Goal: Information Seeking & Learning: Learn about a topic

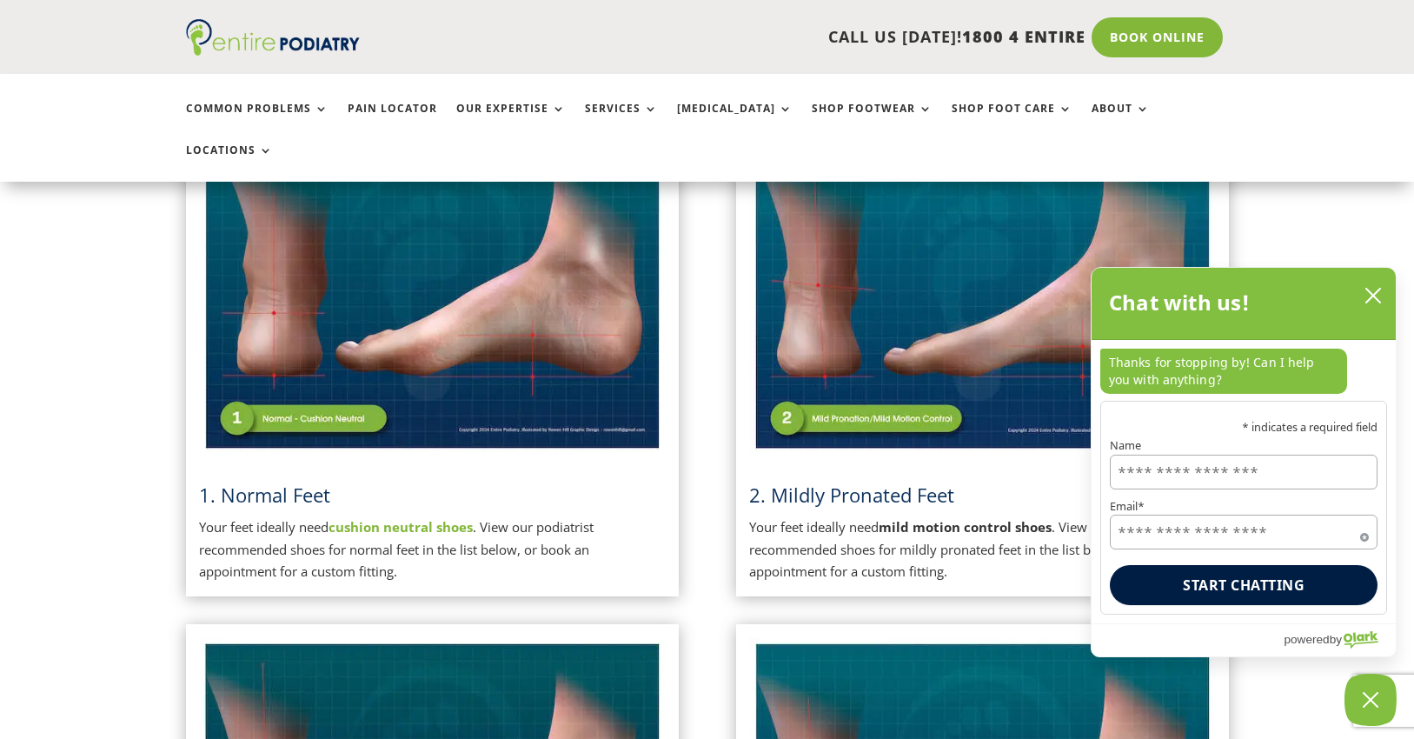
scroll to position [487, 0]
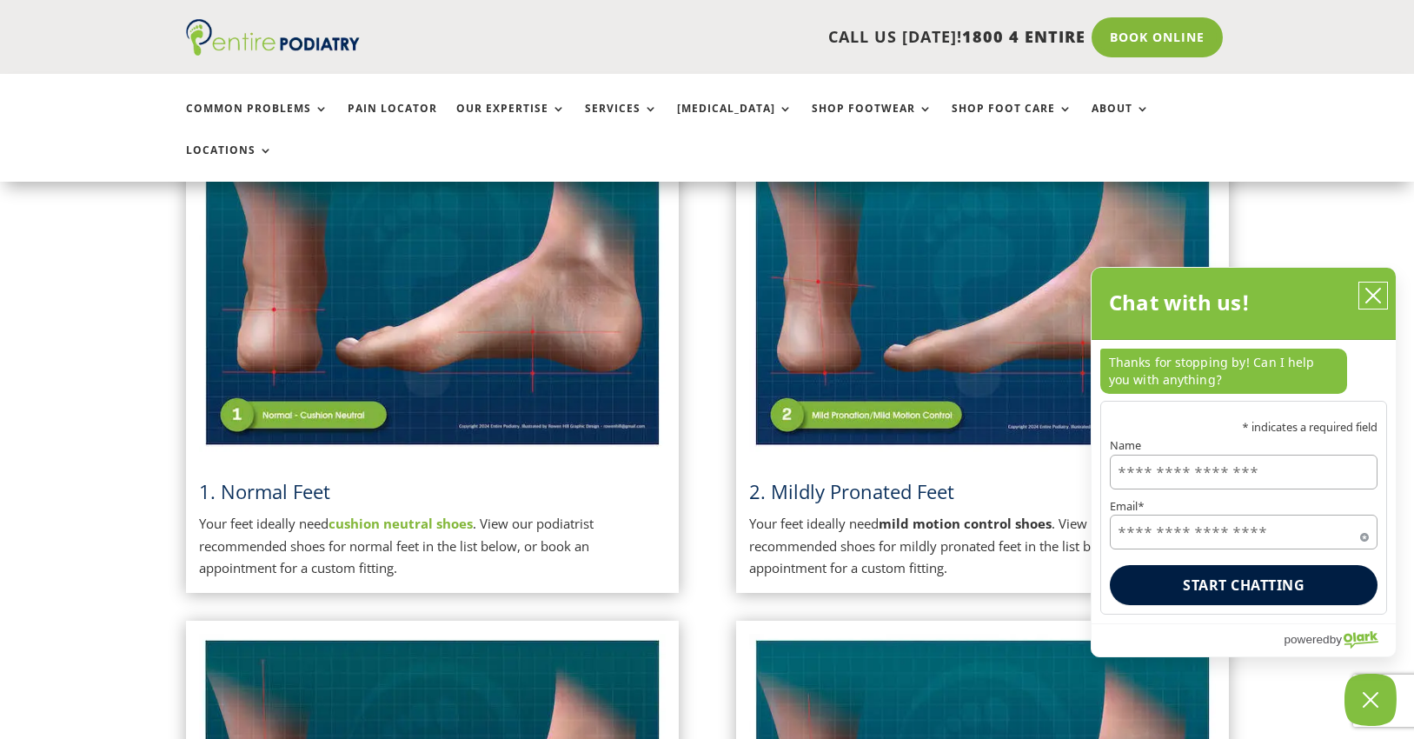
click at [1364, 294] on button "close chatbox" at bounding box center [1373, 295] width 28 height 26
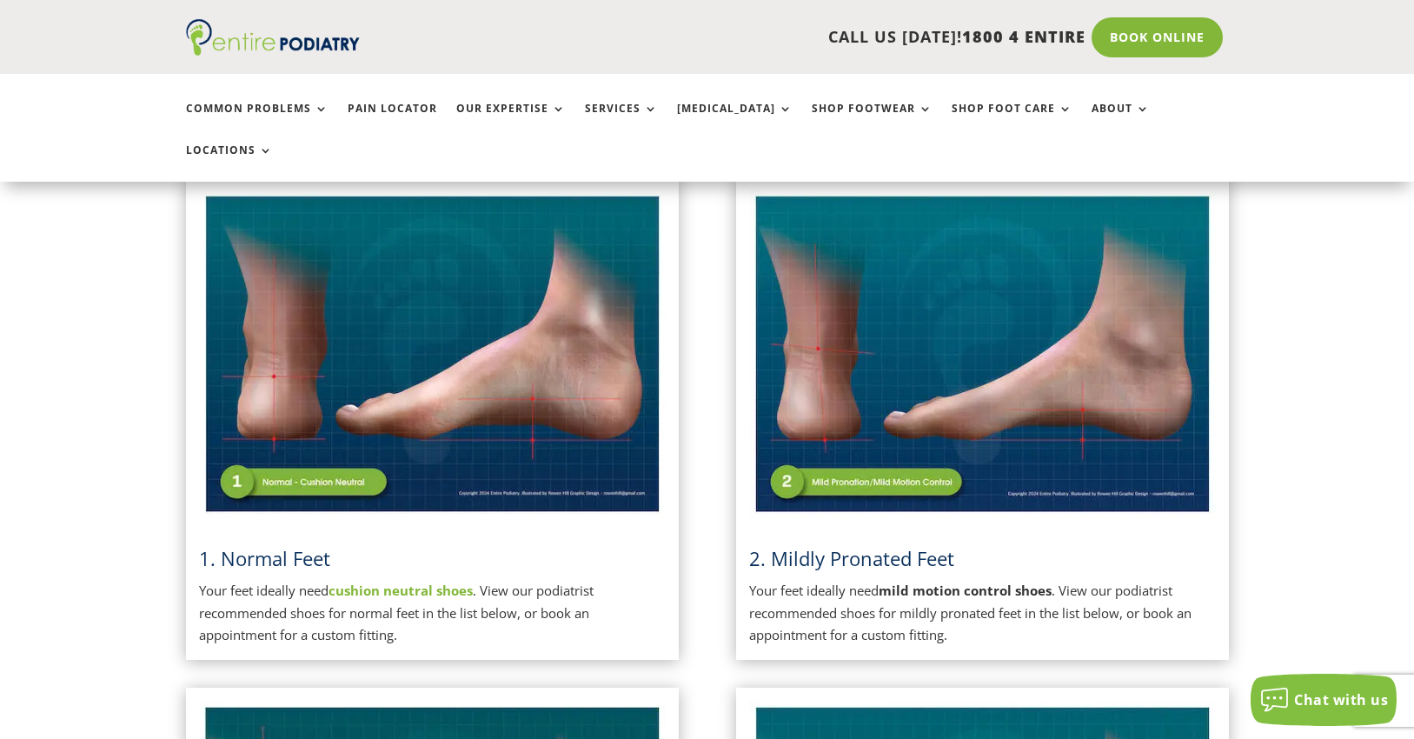
scroll to position [417, 0]
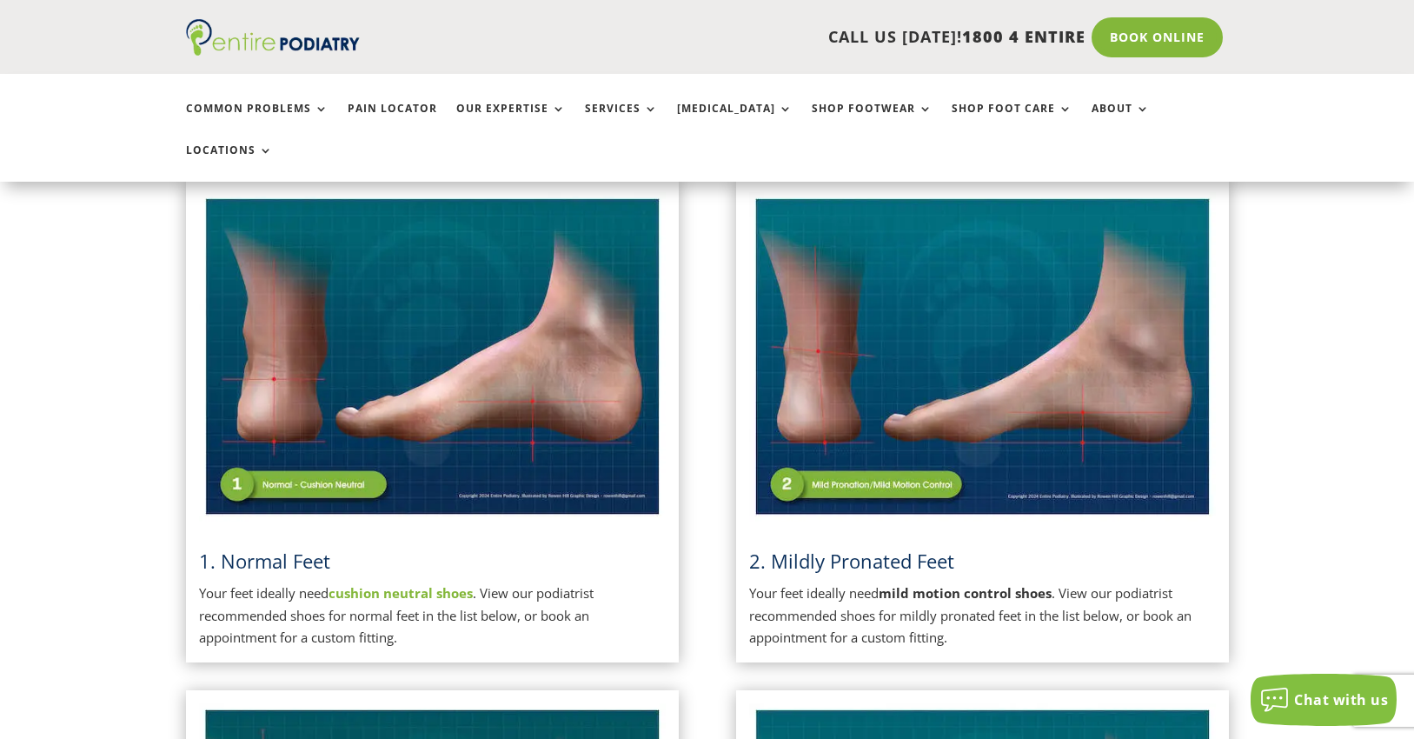
click at [411, 584] on strong "cushion neutral shoes" at bounding box center [401, 592] width 144 height 17
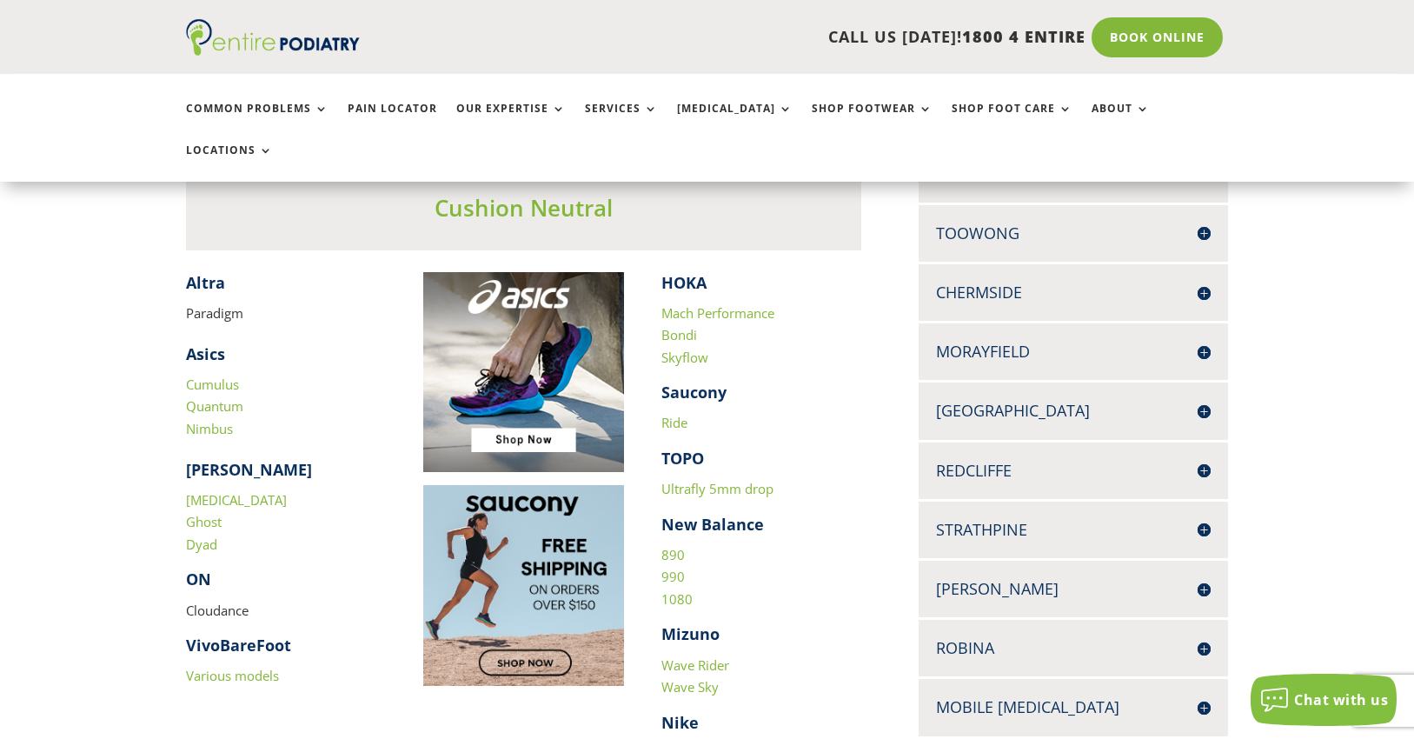
scroll to position [487, 0]
click at [671, 547] on link "890" at bounding box center [672, 555] width 23 height 17
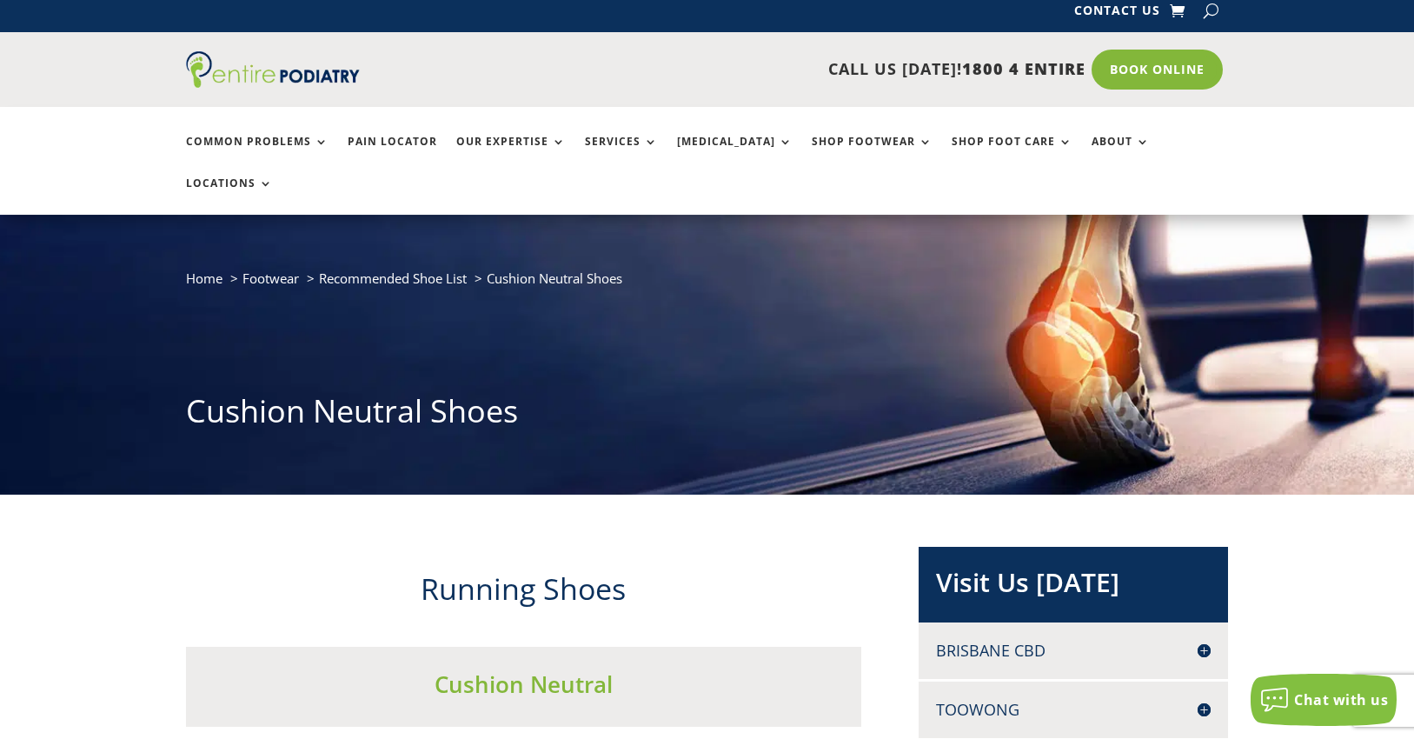
scroll to position [0, 0]
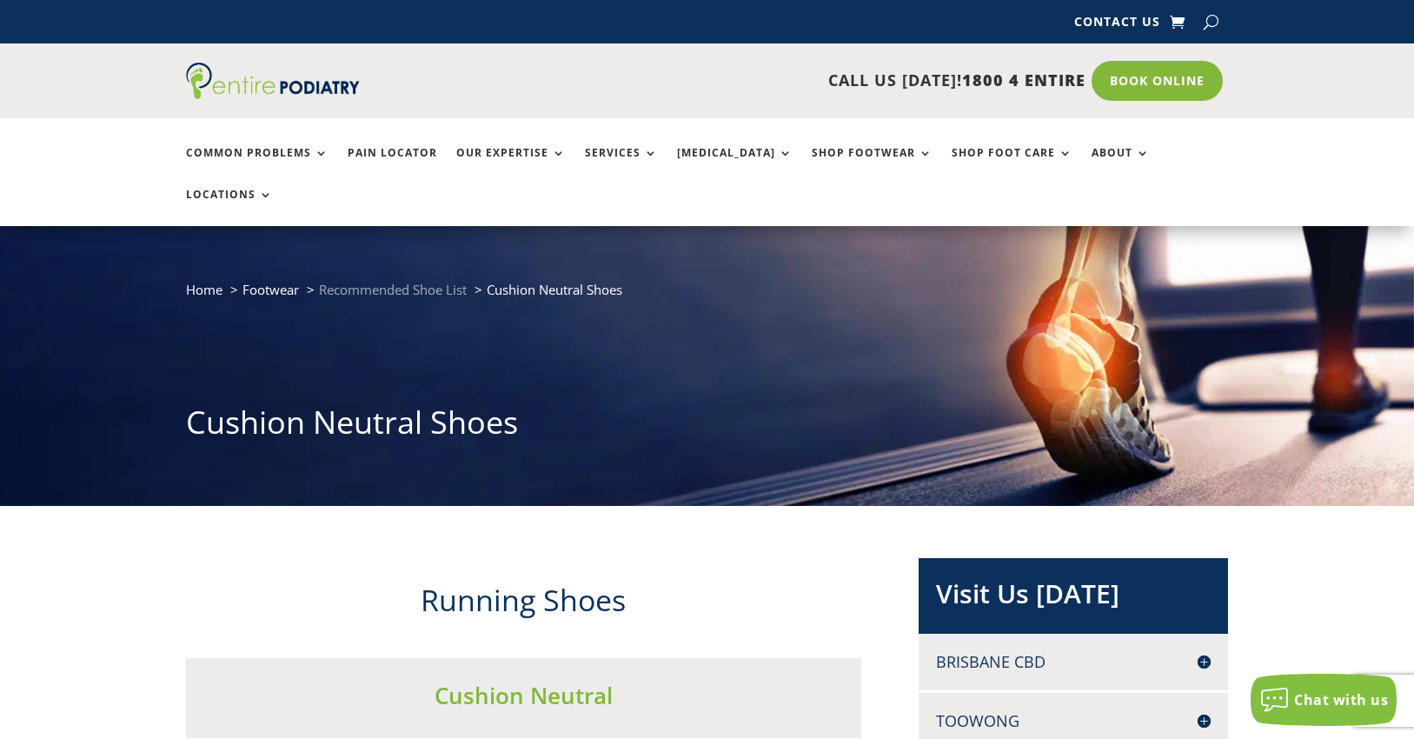
click at [397, 281] on span "Recommended Shoe List" at bounding box center [393, 289] width 148 height 17
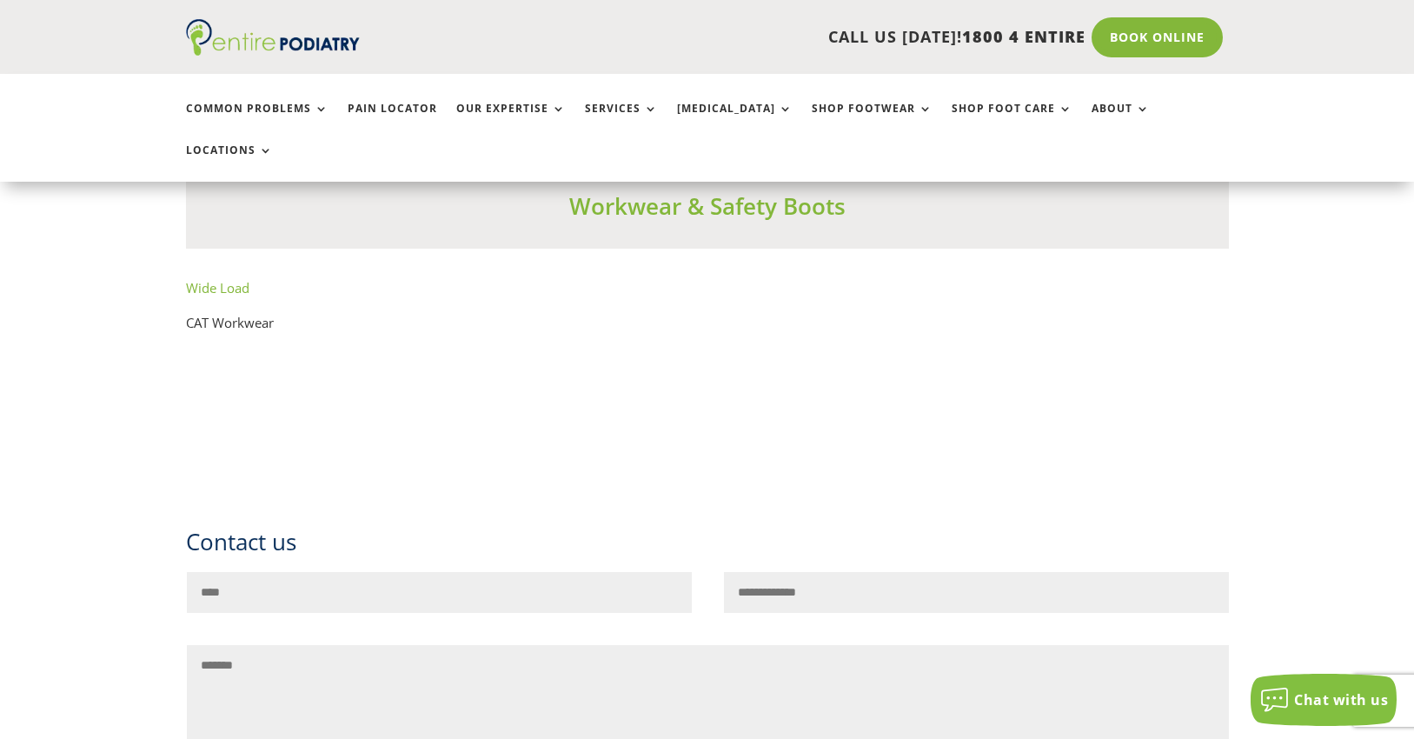
scroll to position [12107, 0]
